Goal: Transaction & Acquisition: Purchase product/service

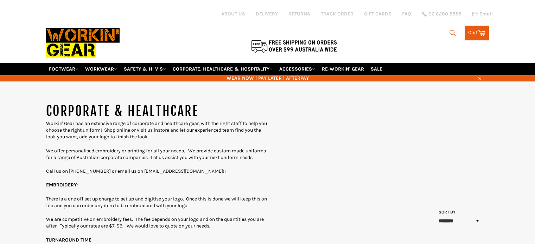
select select "******"
click at [77, 32] on img at bounding box center [82, 43] width 73 height 40
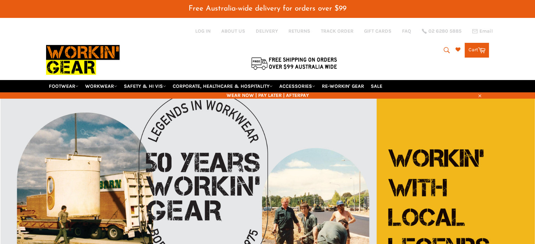
click at [444, 46] on icon "submit" at bounding box center [446, 50] width 8 height 8
paste input "Shieldtec"
type input "Shieldtec"
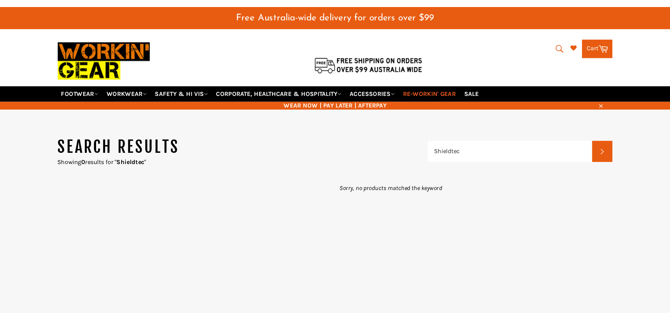
scroll to position [17, 0]
